Goal: Information Seeking & Learning: Learn about a topic

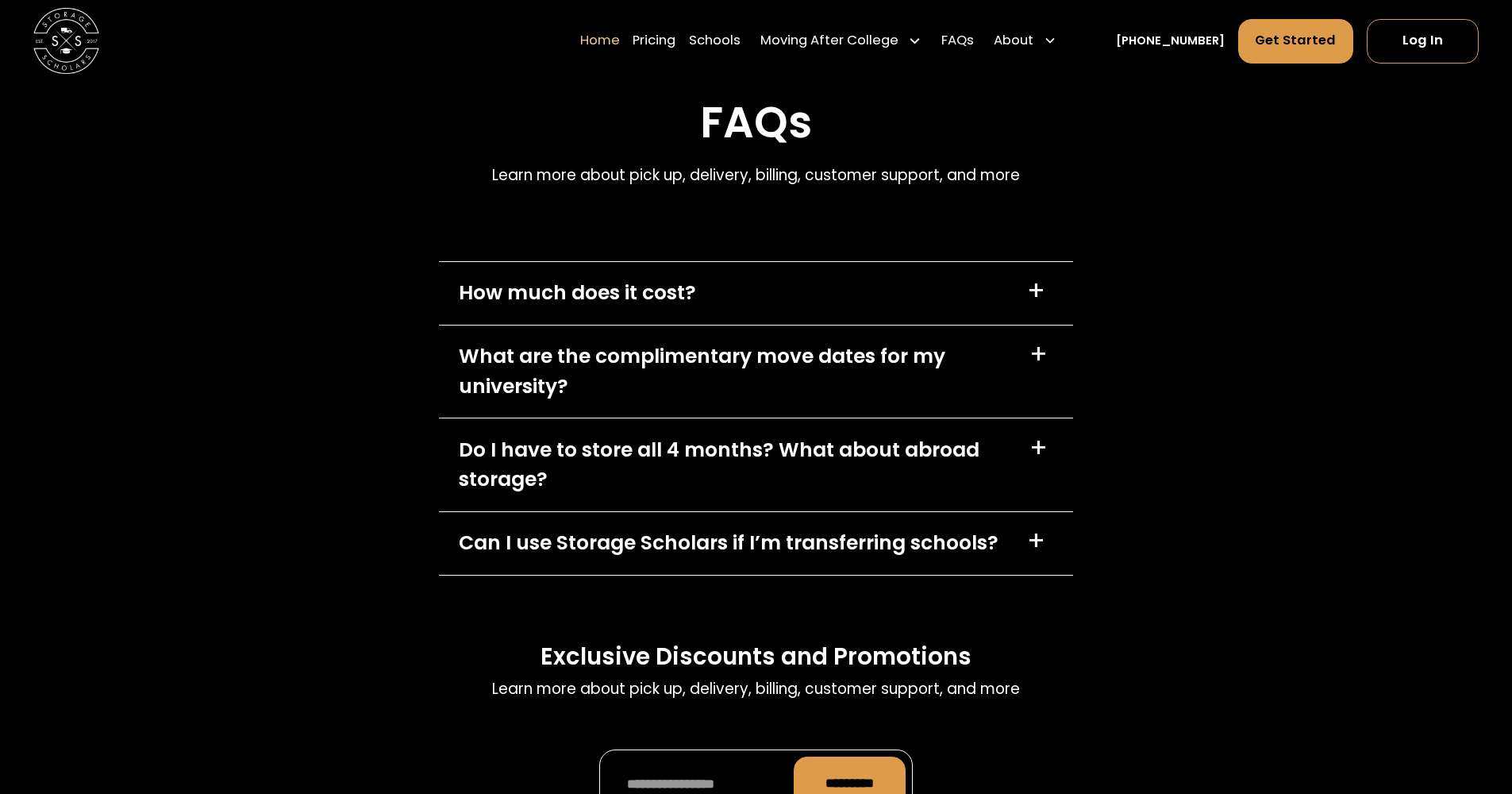
scroll to position [4932, 0]
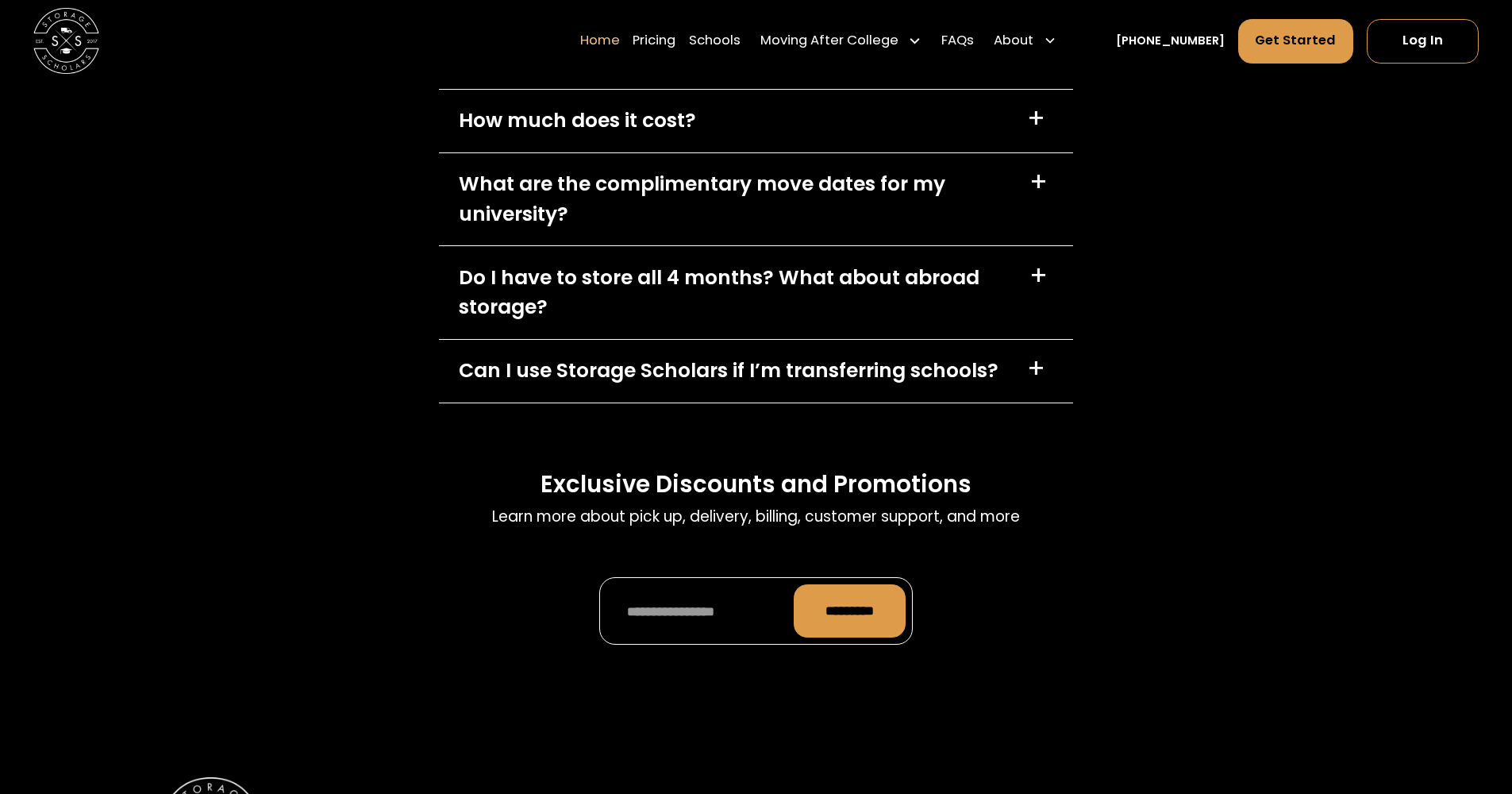
click at [677, 221] on div "What are the complimentary move dates for my university?" at bounding box center [734, 199] width 551 height 59
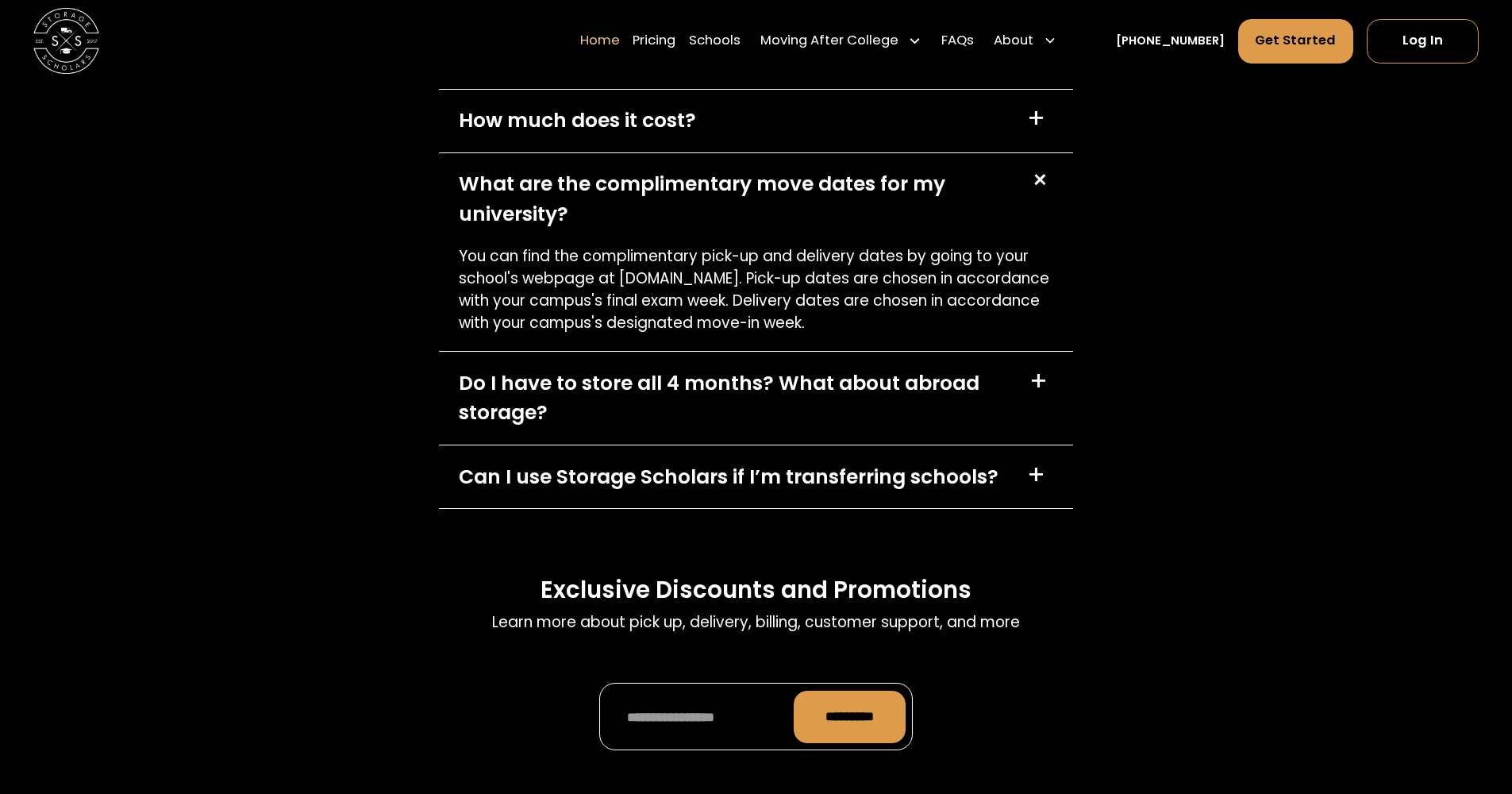
click at [861, 508] on div "Can I use Storage Scholars if I’m transferring schools? +" at bounding box center [756, 477] width 634 height 63
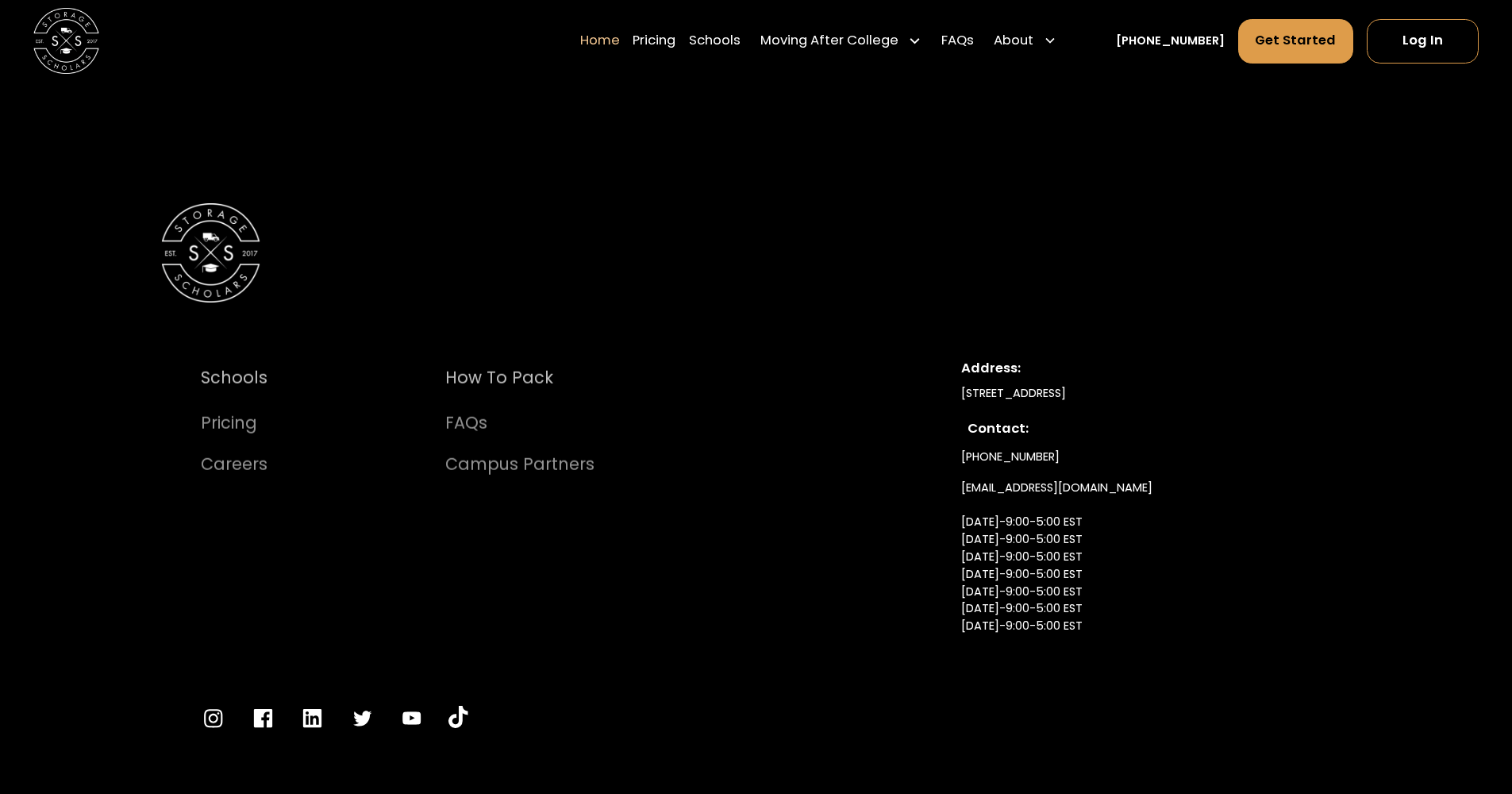
scroll to position [5768, 0]
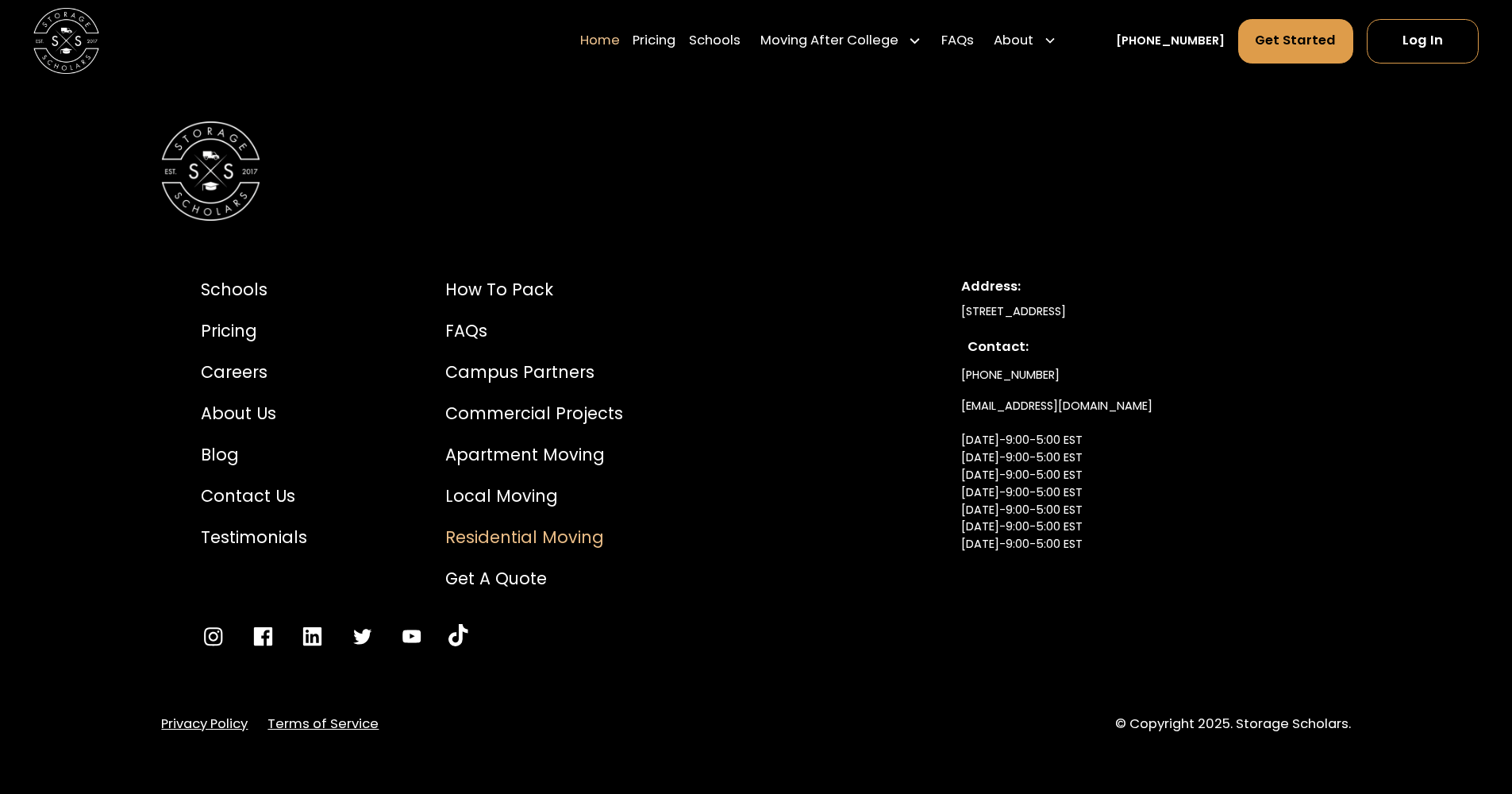
click at [511, 550] on div "Residential Moving" at bounding box center [534, 537] width 177 height 24
click at [237, 343] on div "Pricing" at bounding box center [254, 331] width 107 height 24
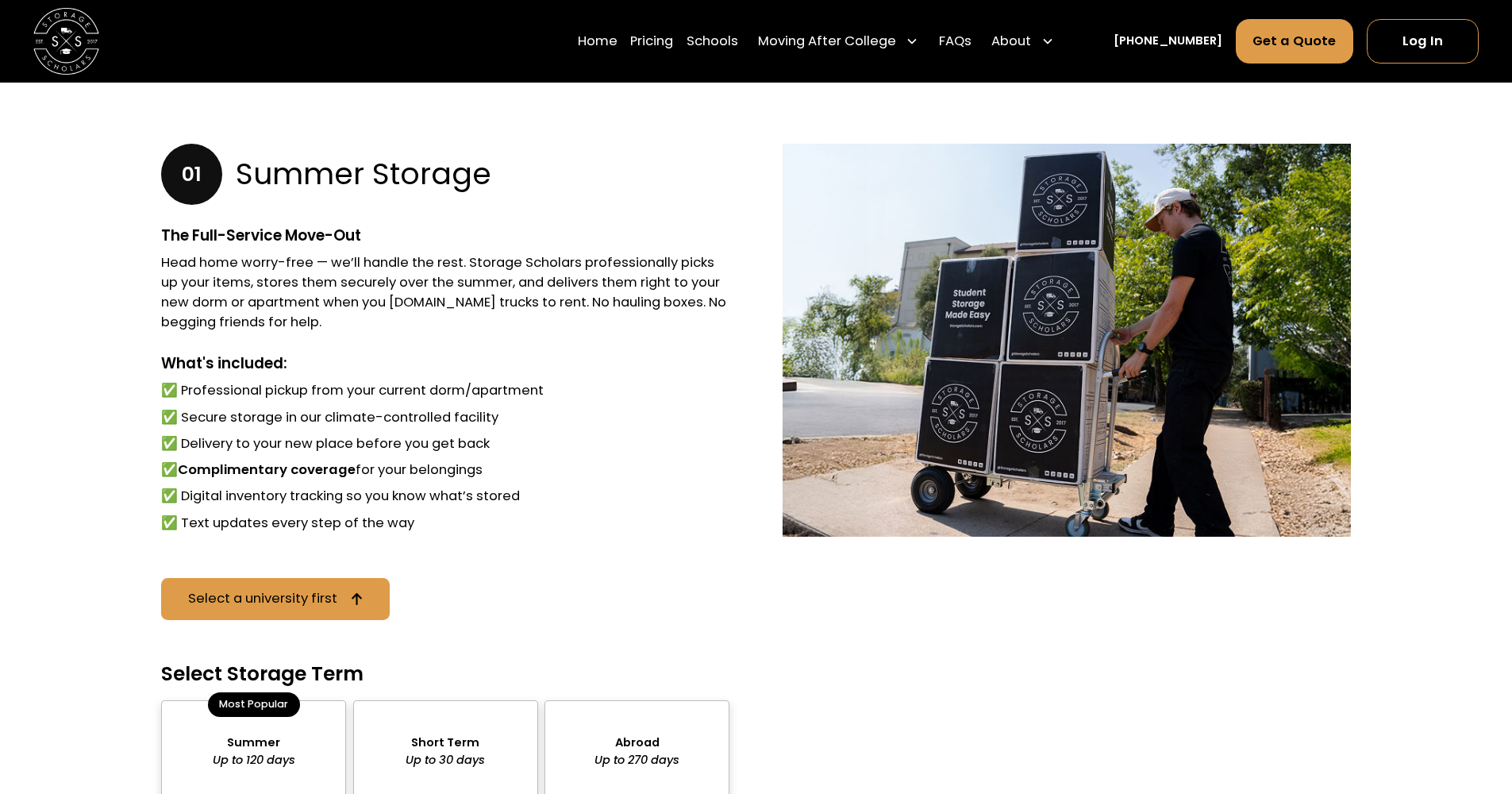
scroll to position [1123, 0]
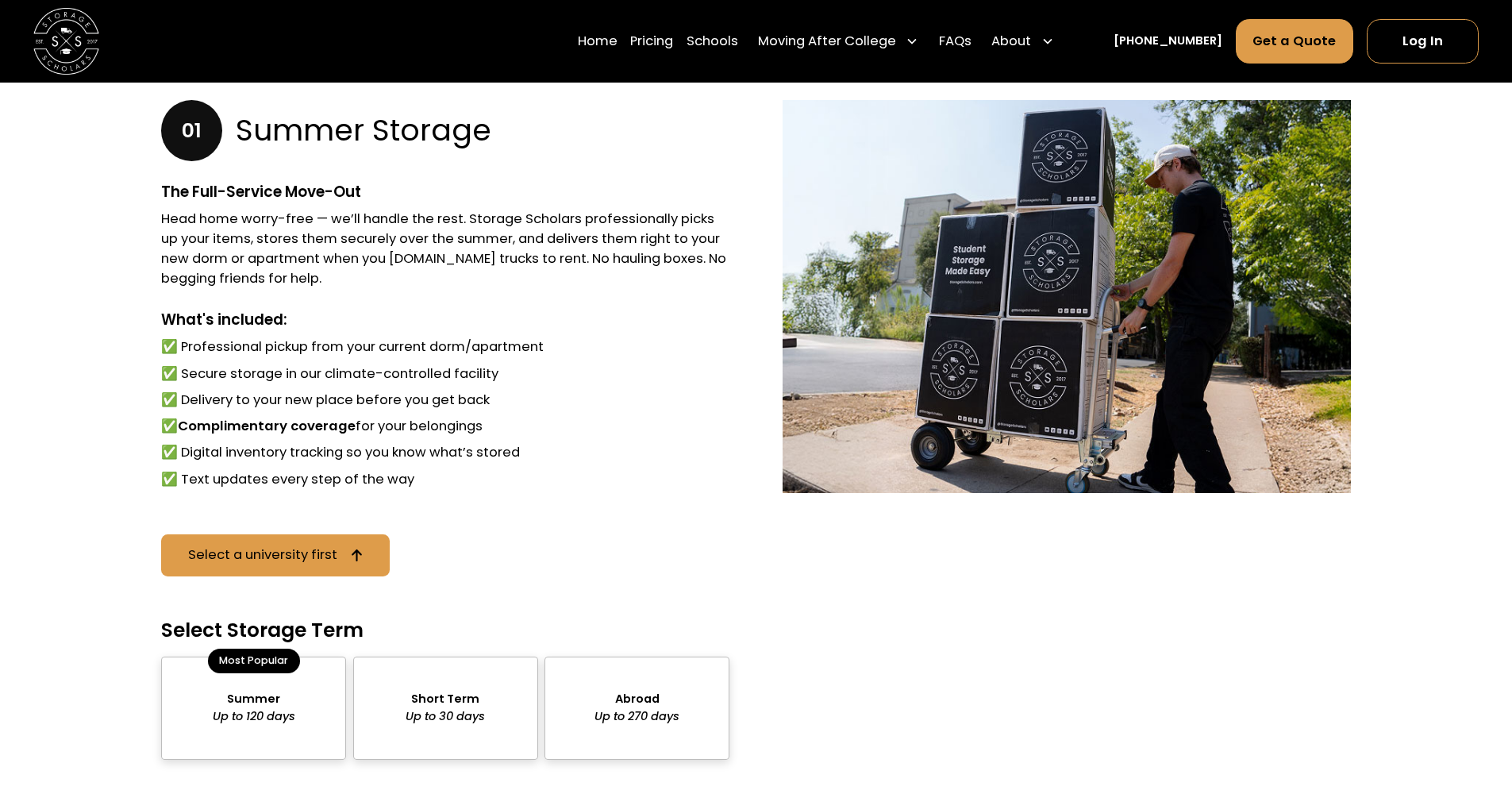
click at [407, 417] on li "✅ Complimentary coverage for your belongings" at bounding box center [446, 426] width 568 height 20
click at [431, 443] on li "✅ Digital inventory tracking so you know what’s stored" at bounding box center [446, 452] width 568 height 20
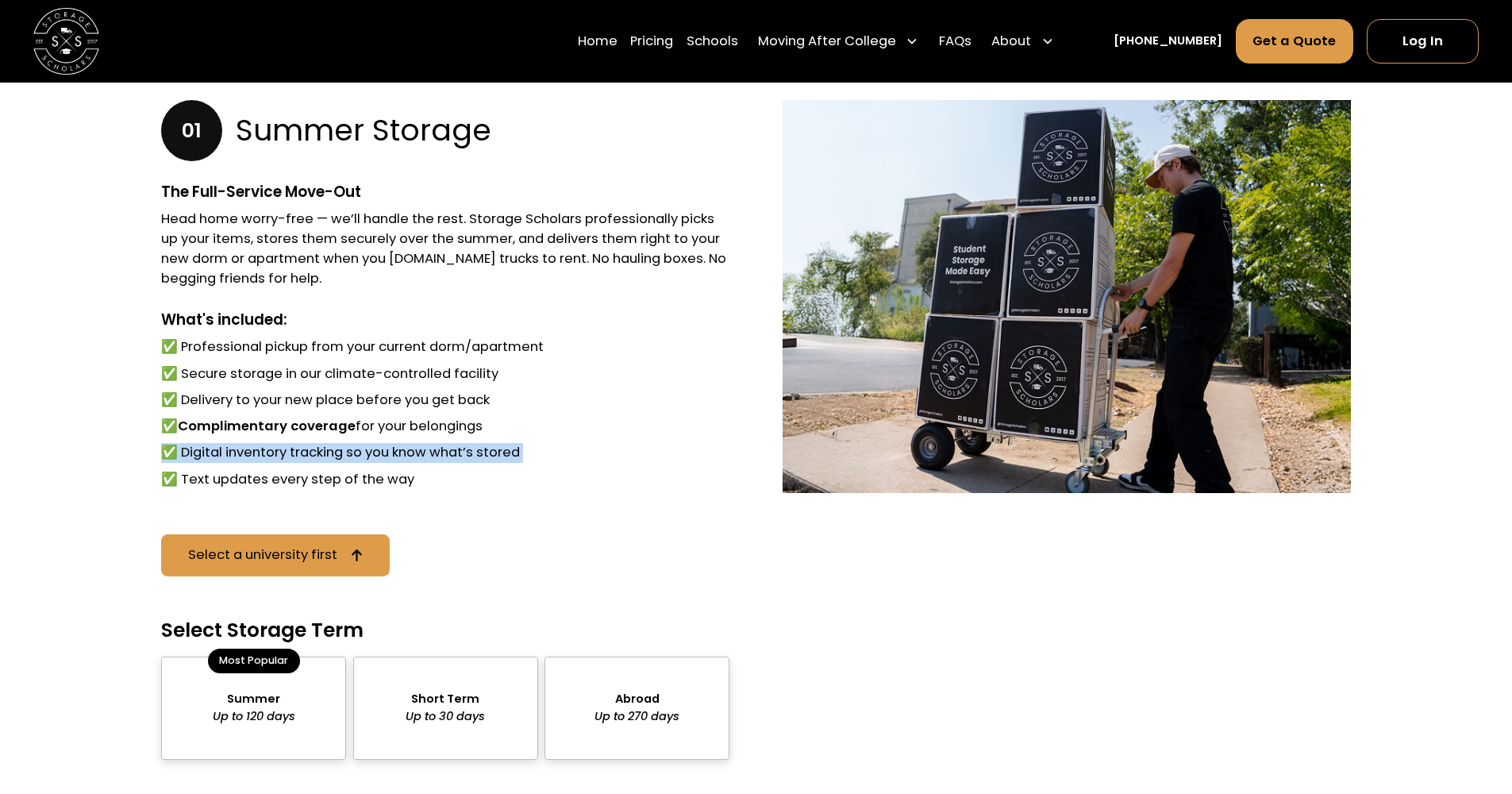
click at [431, 443] on li "✅ Digital inventory tracking so you know what’s stored" at bounding box center [446, 452] width 568 height 20
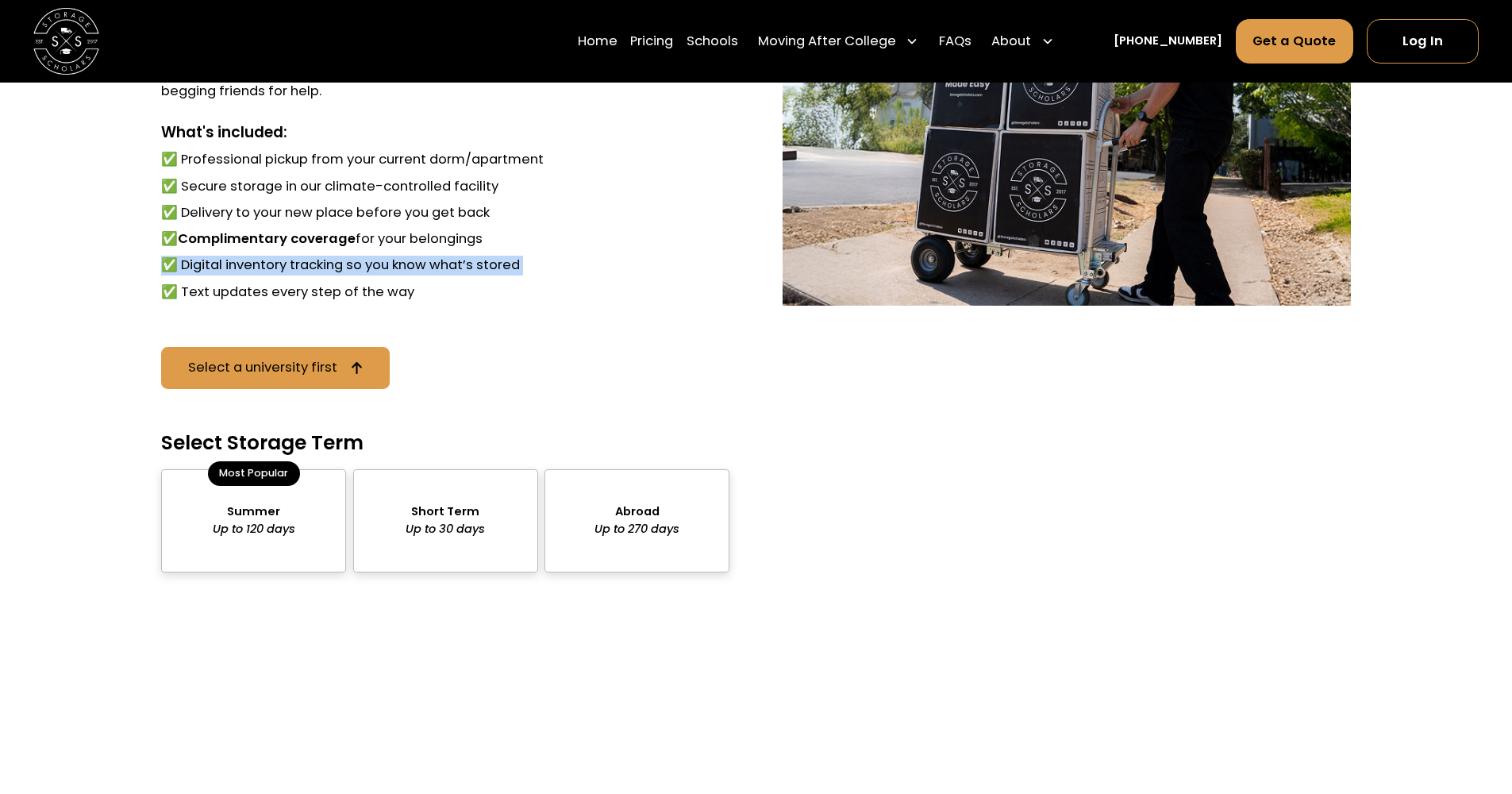
scroll to position [1373, 0]
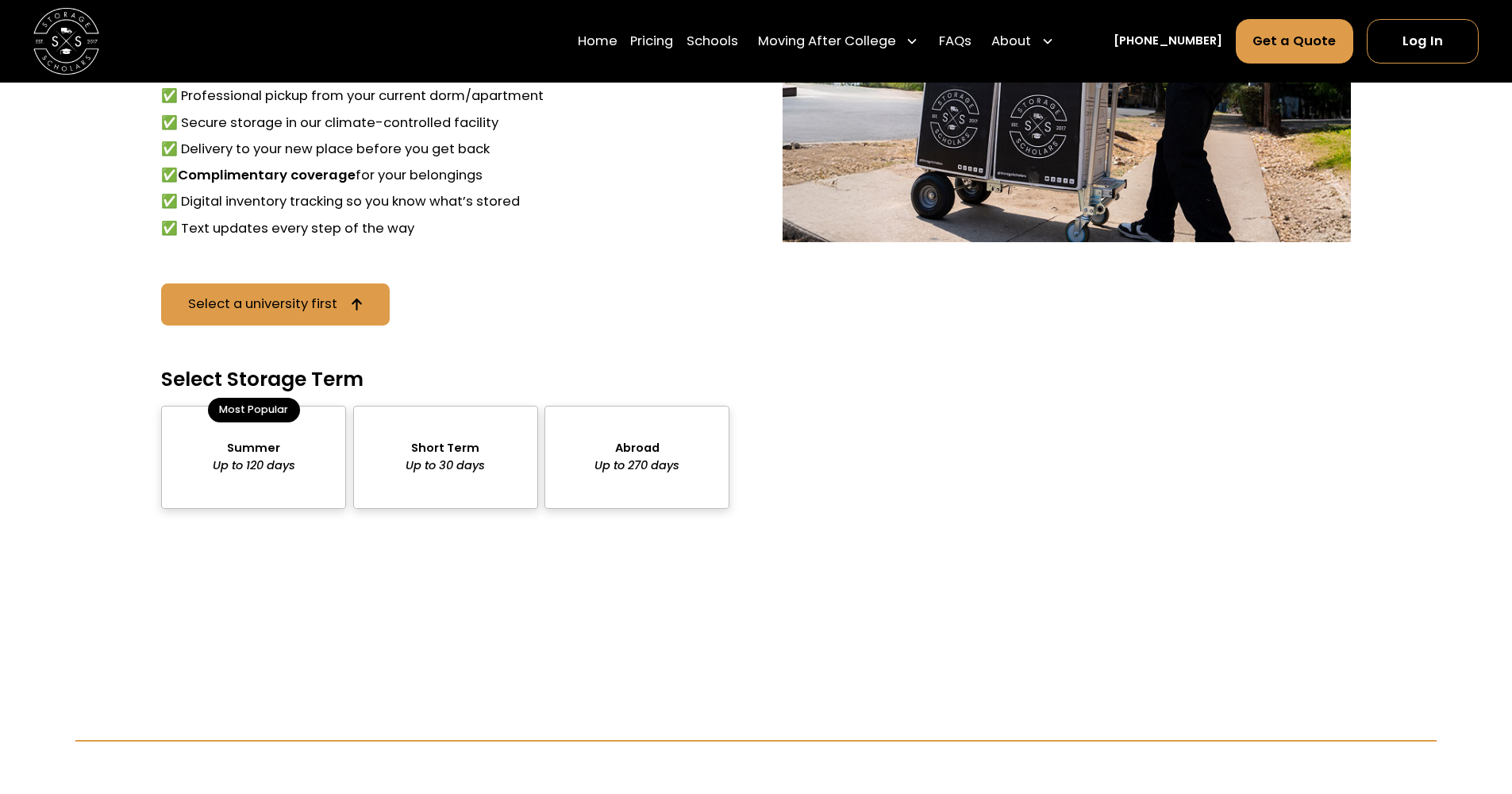
click at [262, 446] on div "package-pricing" at bounding box center [254, 457] width 185 height 103
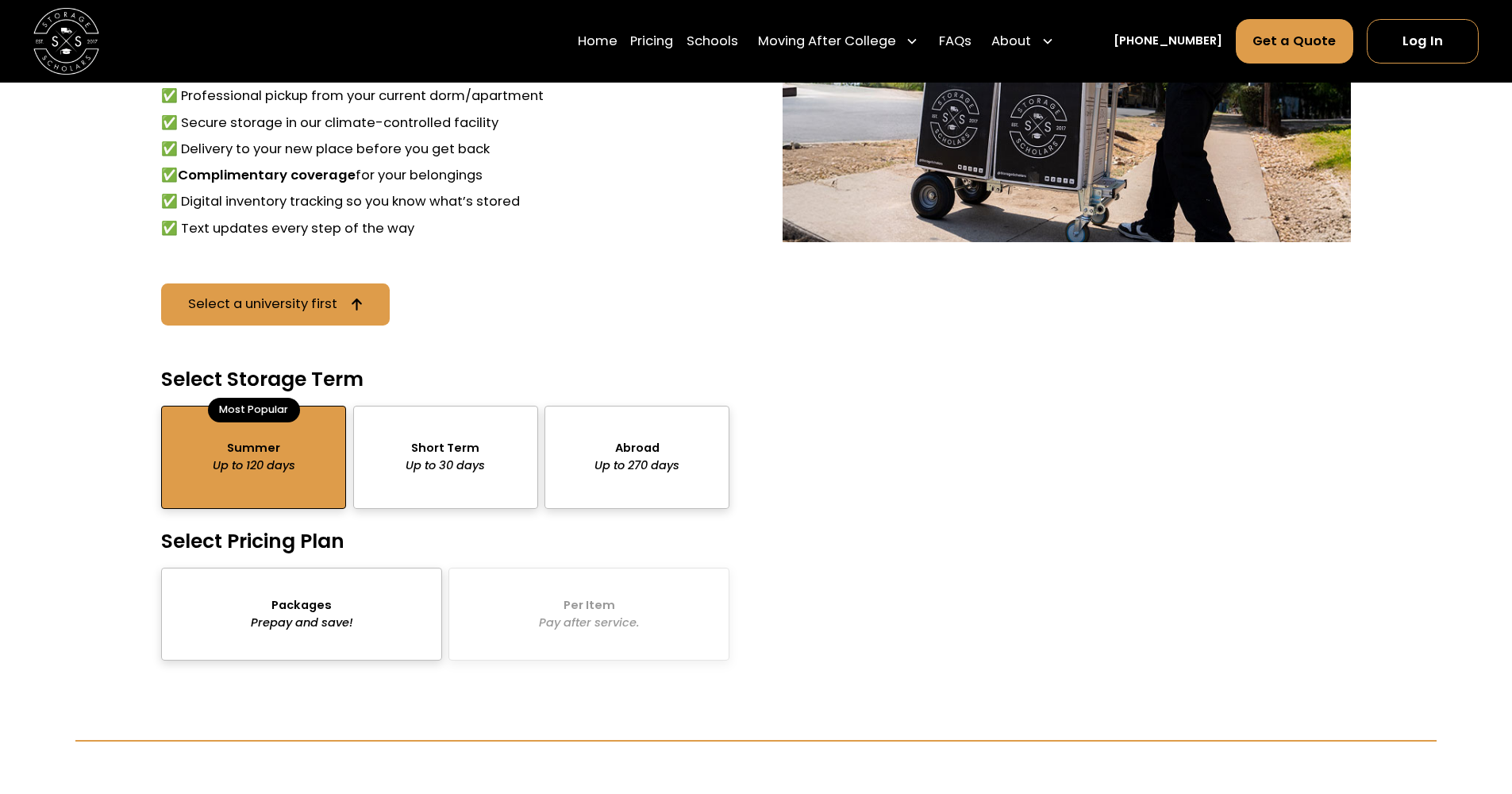
click at [298, 599] on div "package-pricing" at bounding box center [302, 614] width 281 height 93
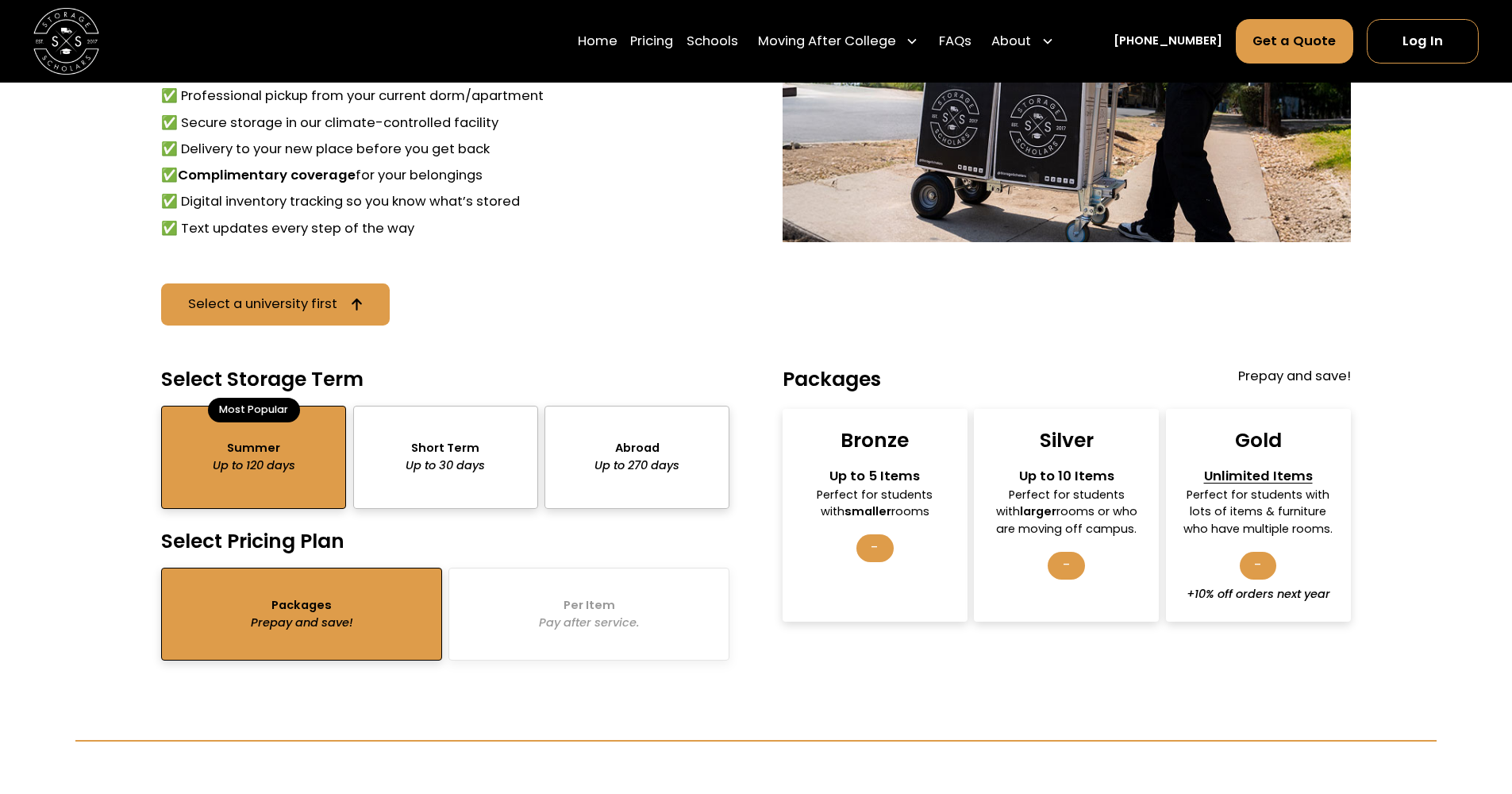
click at [1259, 552] on div "-" at bounding box center [1258, 566] width 37 height 28
click at [1269, 552] on div "-" at bounding box center [1258, 566] width 37 height 28
click at [1266, 467] on div "Unlimited Items" at bounding box center [1258, 476] width 156 height 20
click at [1061, 511] on div "Perfect for students with larger rooms or who are moving off campus." at bounding box center [1066, 513] width 156 height 52
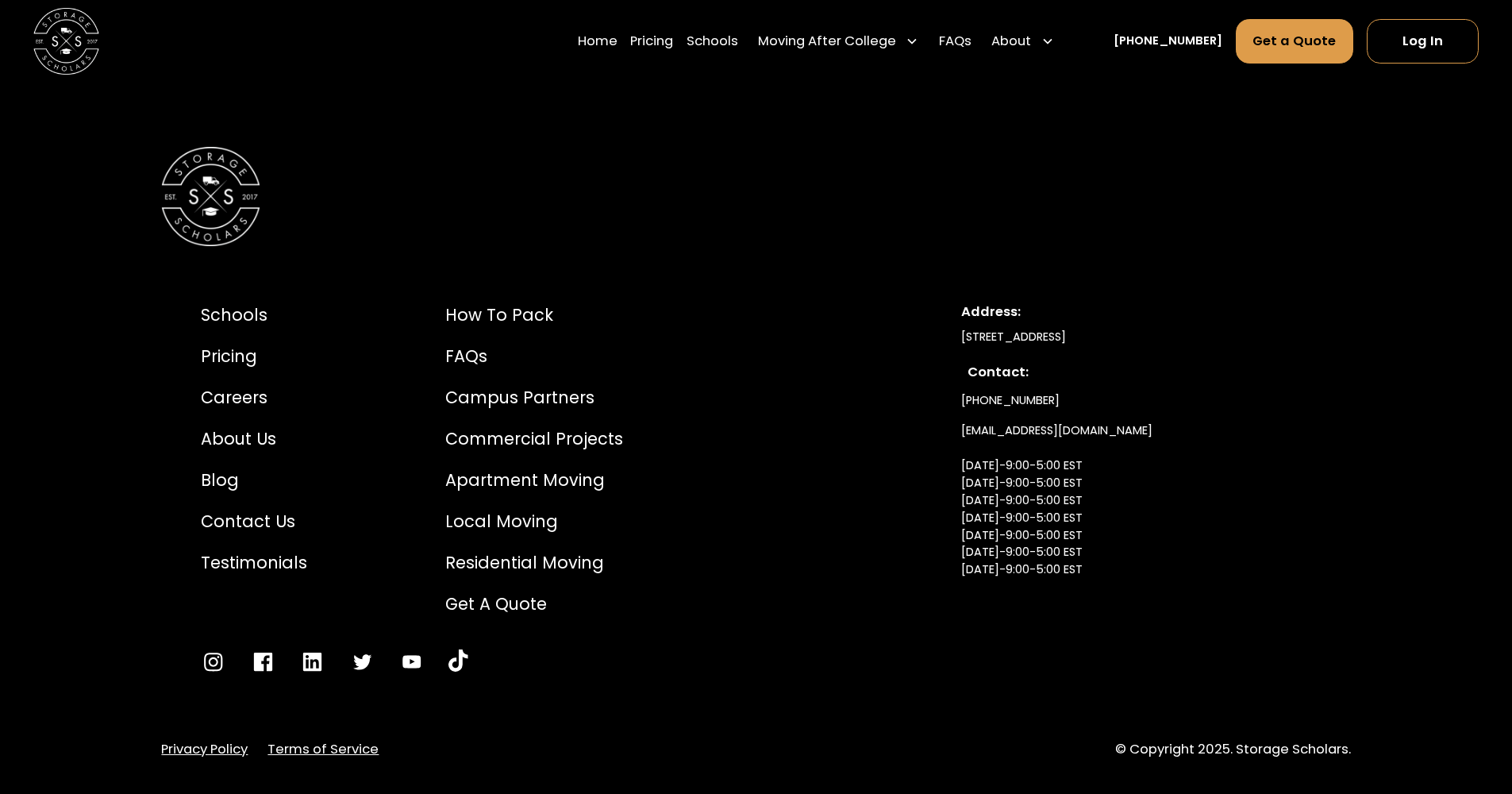
scroll to position [4197, 0]
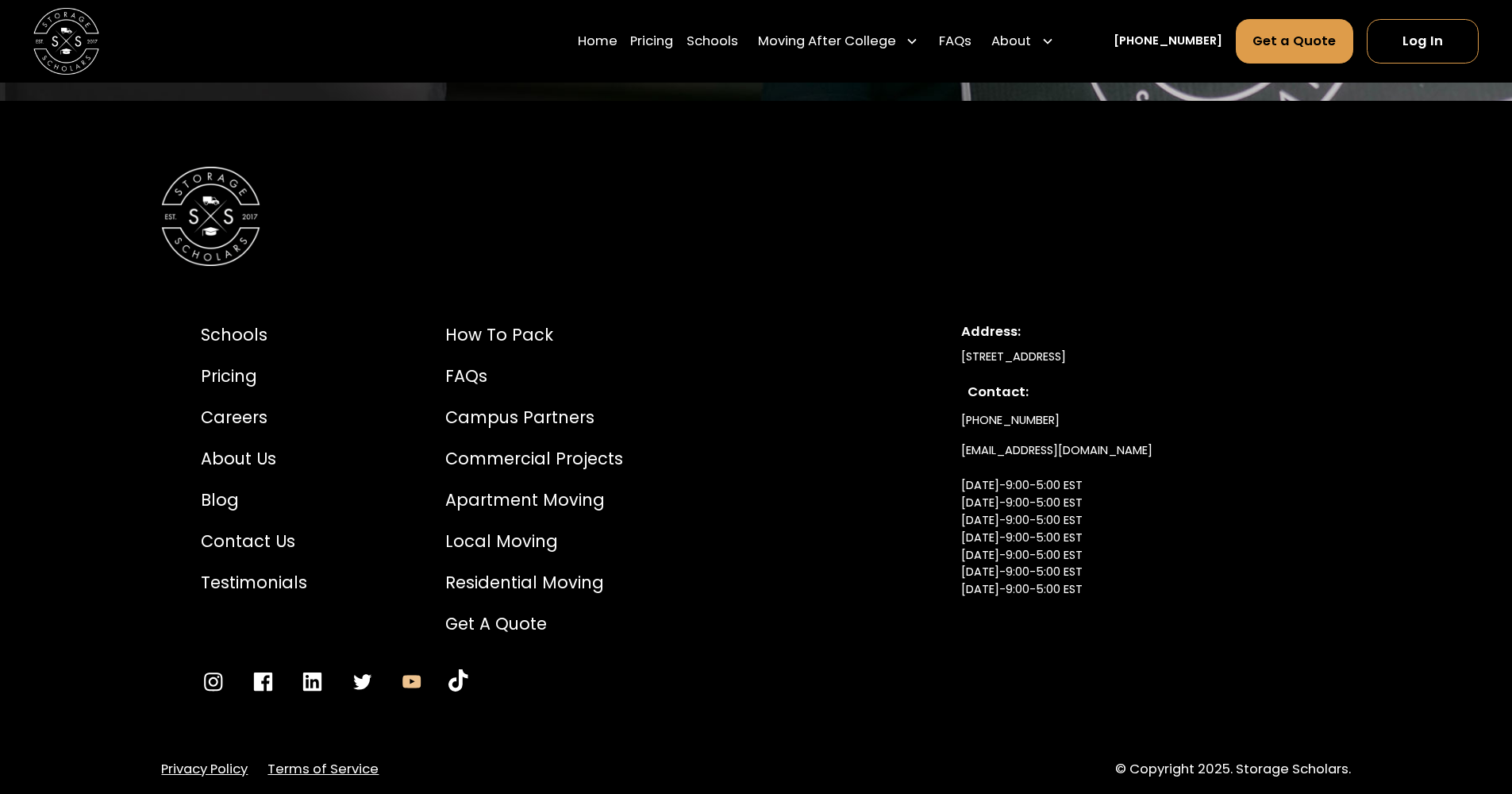
click at [414, 670] on icon "Go to YouTube" at bounding box center [411, 682] width 24 height 24
